Goal: Information Seeking & Learning: Learn about a topic

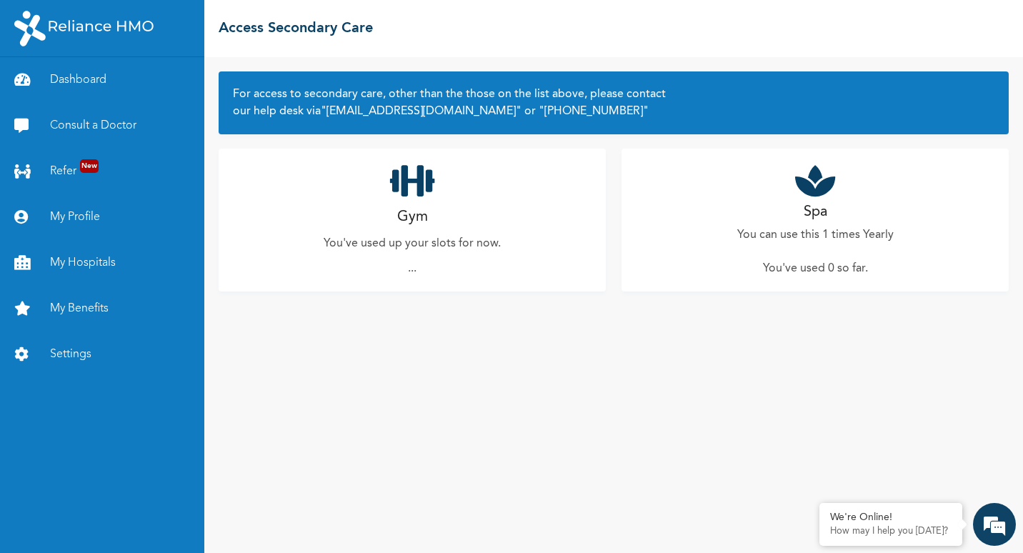
click at [412, 209] on h2 "Gym" at bounding box center [412, 216] width 31 height 21
click at [400, 214] on h2 "Gym" at bounding box center [412, 216] width 31 height 21
click at [822, 204] on h2 "Spa" at bounding box center [815, 211] width 24 height 21
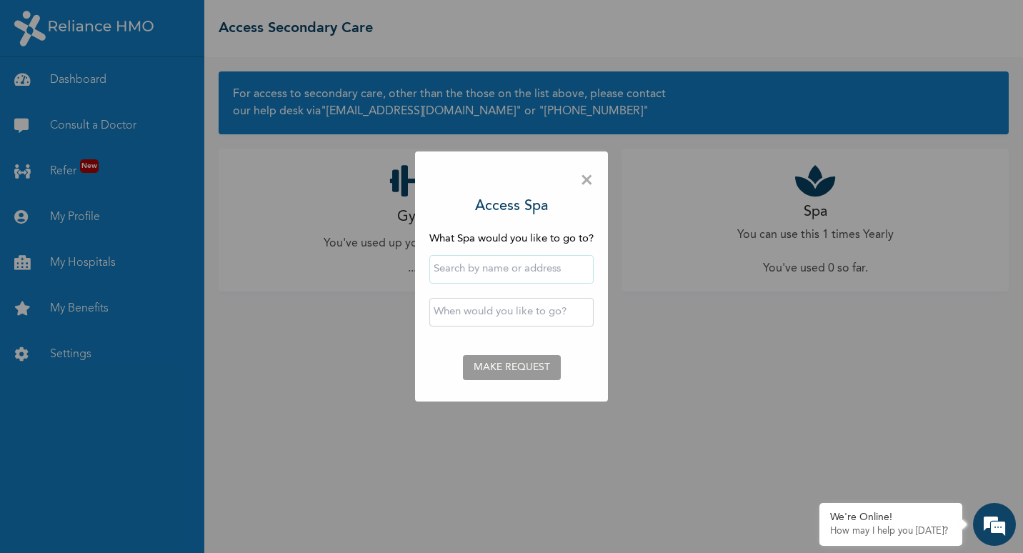
click at [589, 184] on span "×" at bounding box center [587, 181] width 14 height 30
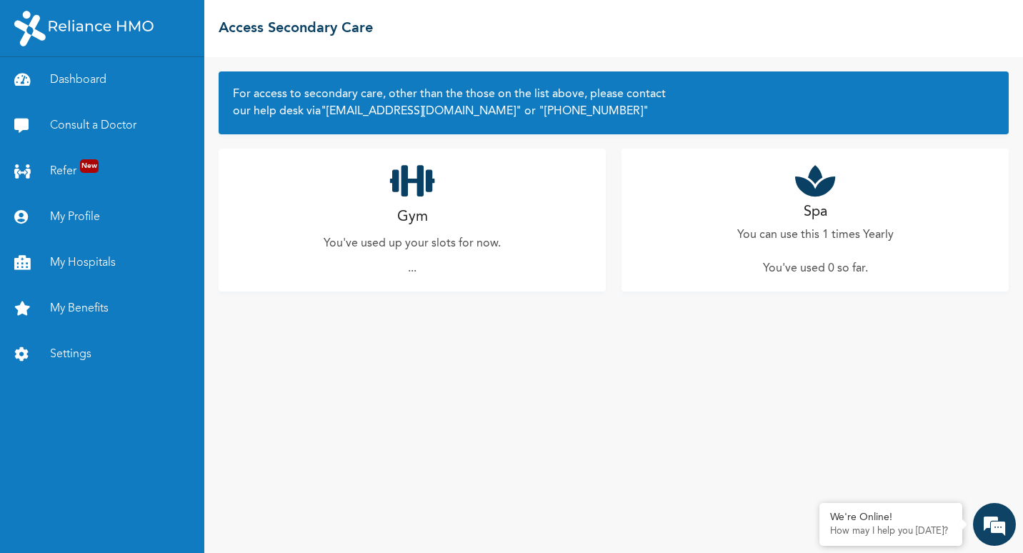
click at [400, 179] on icon at bounding box center [412, 181] width 45 height 36
click at [409, 182] on icon at bounding box center [412, 181] width 45 height 36
